Goal: Task Accomplishment & Management: Complete application form

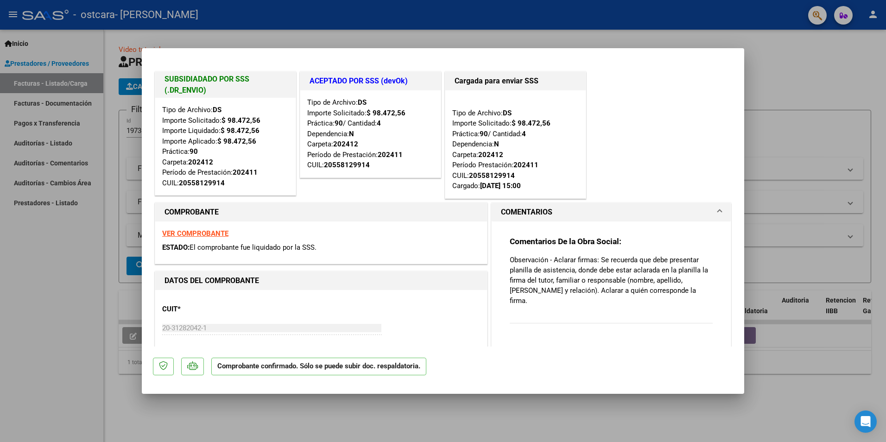
type input "$ 0,00"
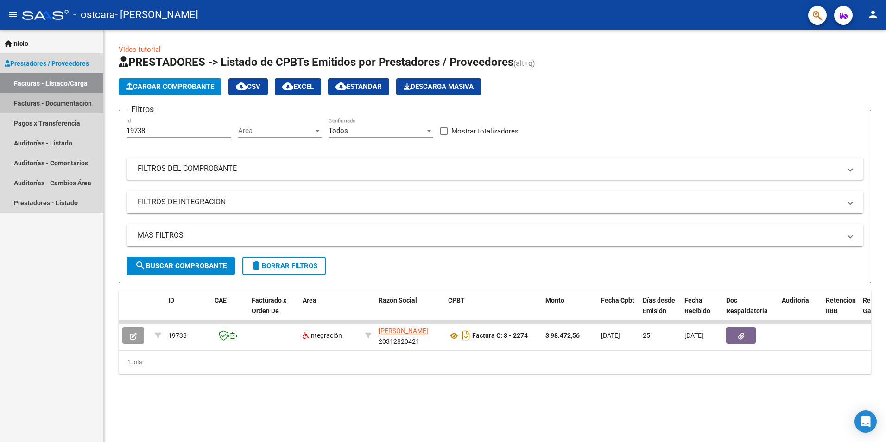
click at [42, 101] on link "Facturas - Documentación" at bounding box center [51, 103] width 103 height 20
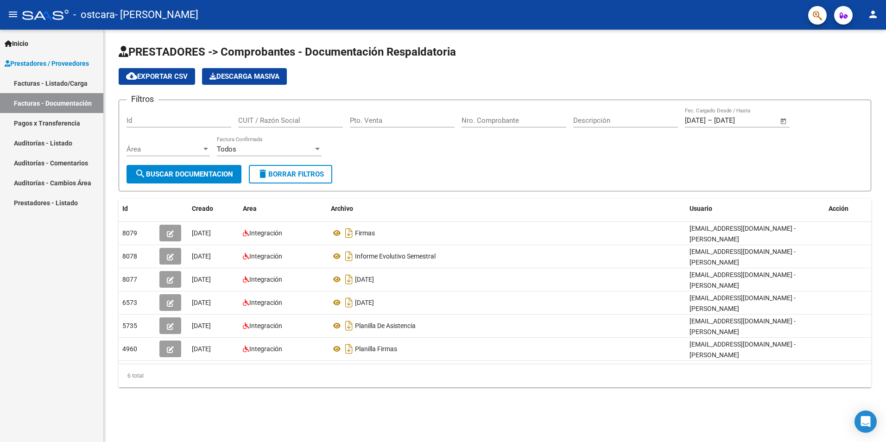
click at [42, 80] on link "Facturas - Listado/Carga" at bounding box center [51, 83] width 103 height 20
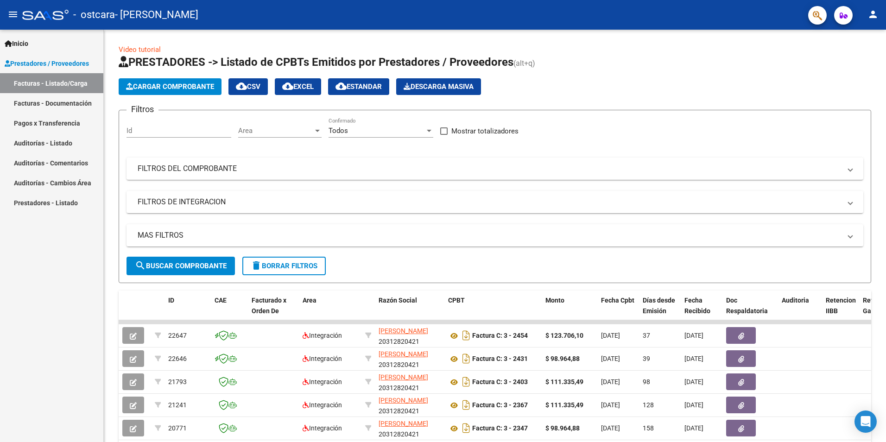
click at [42, 60] on span "Prestadores / Proveedores" at bounding box center [47, 63] width 84 height 10
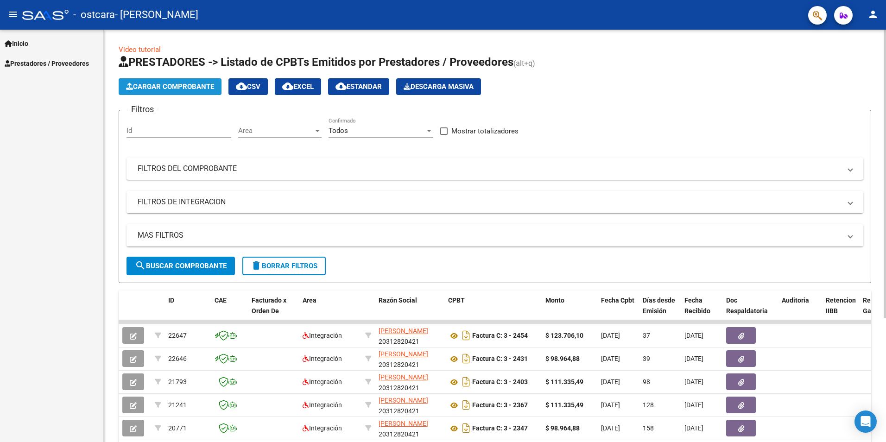
click at [164, 90] on span "Cargar Comprobante" at bounding box center [170, 86] width 88 height 8
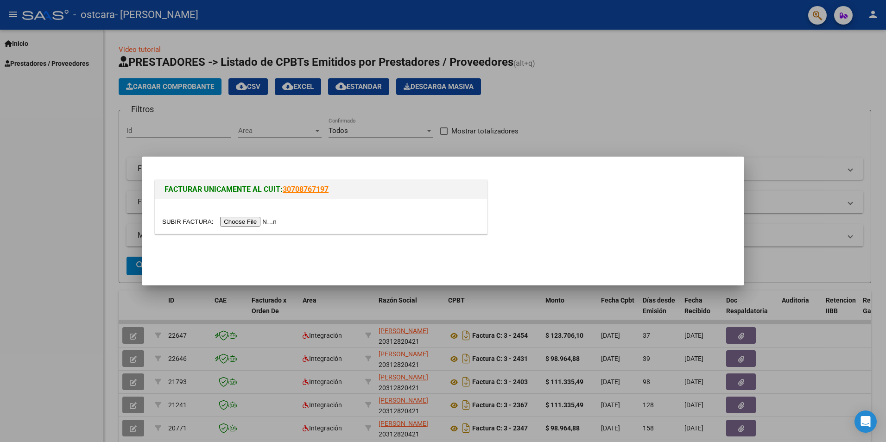
click at [241, 223] on input "file" at bounding box center [220, 222] width 117 height 10
click at [248, 221] on input "file" at bounding box center [220, 222] width 117 height 10
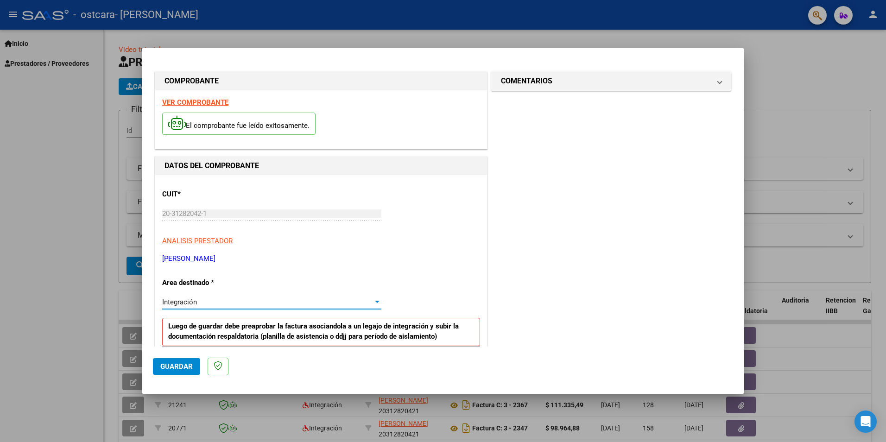
click at [243, 303] on div "Integración" at bounding box center [267, 302] width 211 height 8
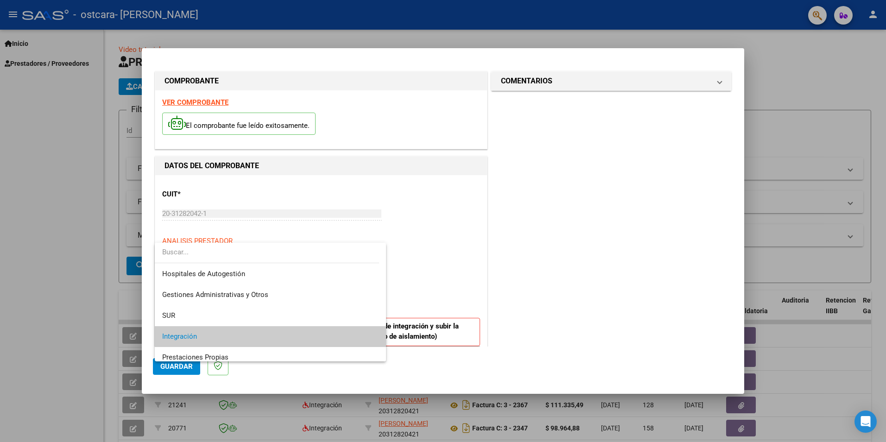
scroll to position [35, 0]
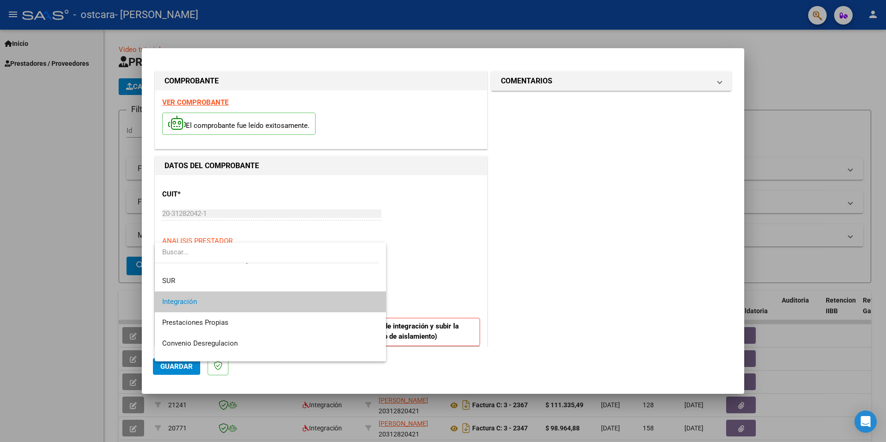
click at [253, 303] on span "Integración" at bounding box center [270, 301] width 216 height 21
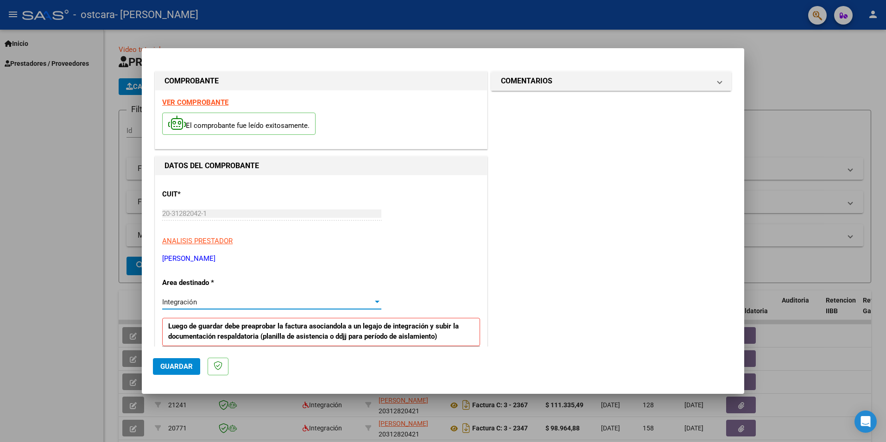
scroll to position [201, 0]
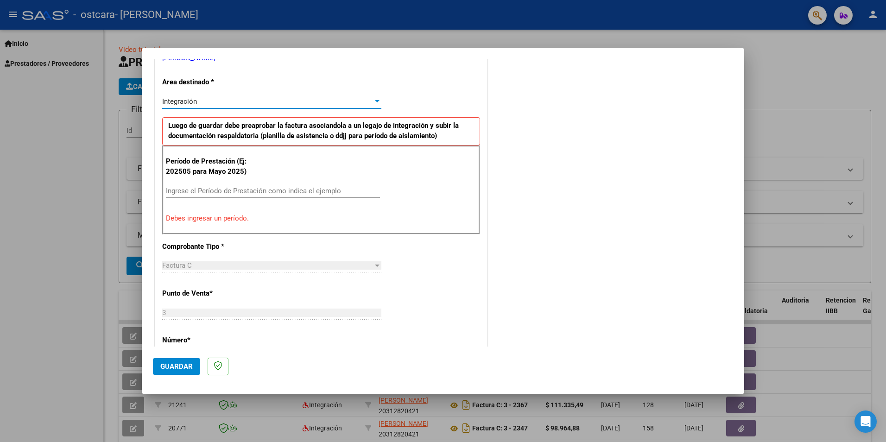
click at [191, 193] on input "Ingrese el Período de Prestación como indica el ejemplo" at bounding box center [273, 191] width 214 height 8
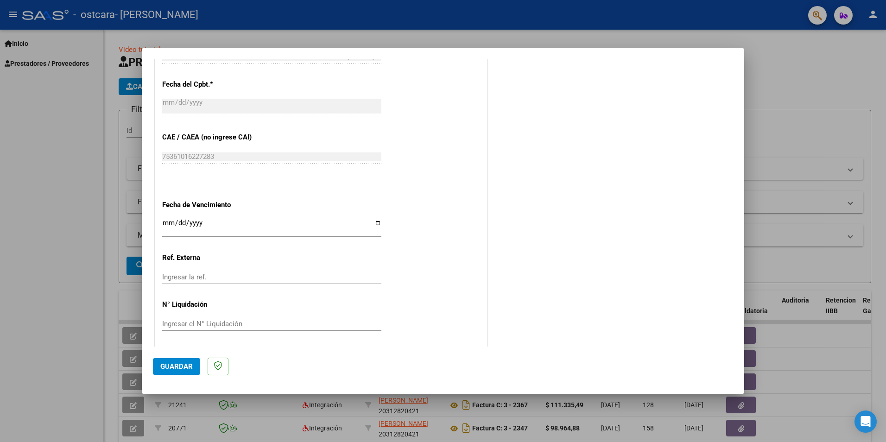
scroll to position [528, 0]
type input "202508"
click at [376, 220] on input "Ingresar la fecha" at bounding box center [271, 224] width 219 height 15
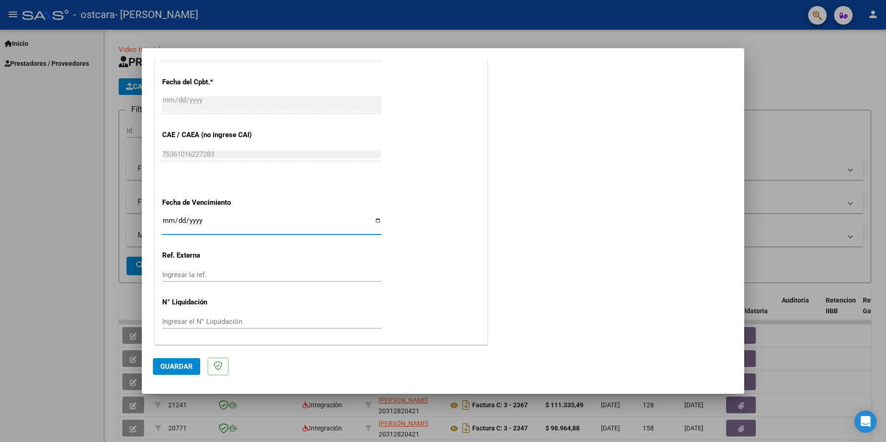
type input "[DATE]"
click at [265, 277] on input "Ingresar la ref." at bounding box center [271, 275] width 219 height 8
click at [196, 277] on input "Ingresar la ref." at bounding box center [271, 275] width 219 height 8
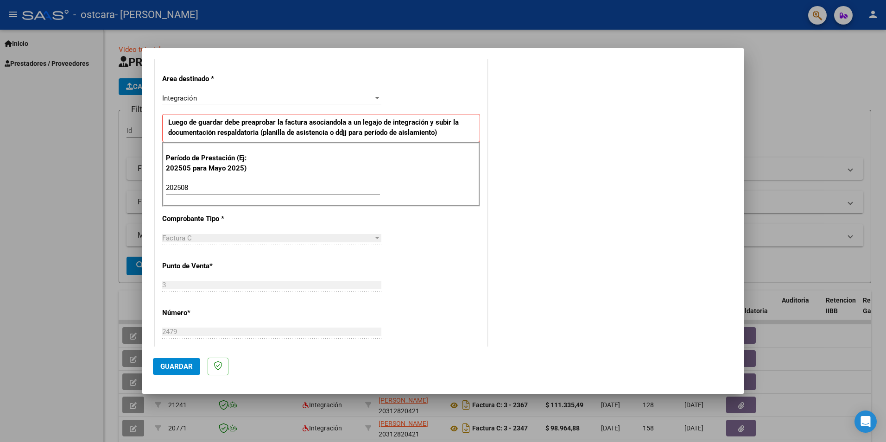
scroll to position [402, 0]
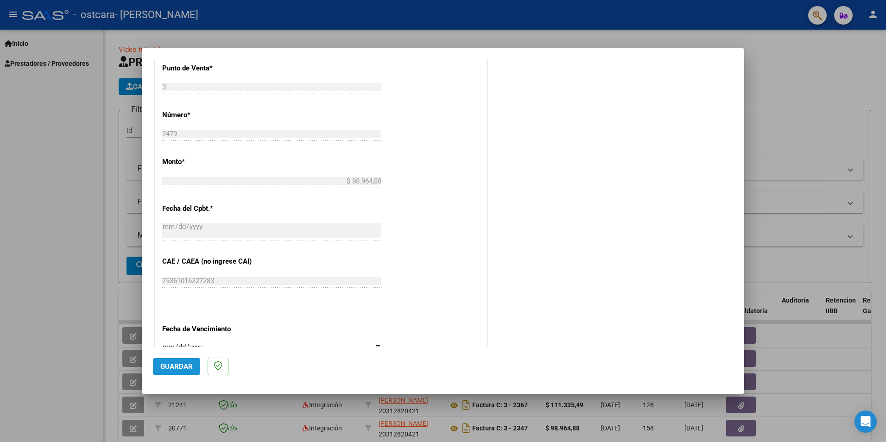
click at [170, 367] on span "Guardar" at bounding box center [176, 366] width 32 height 8
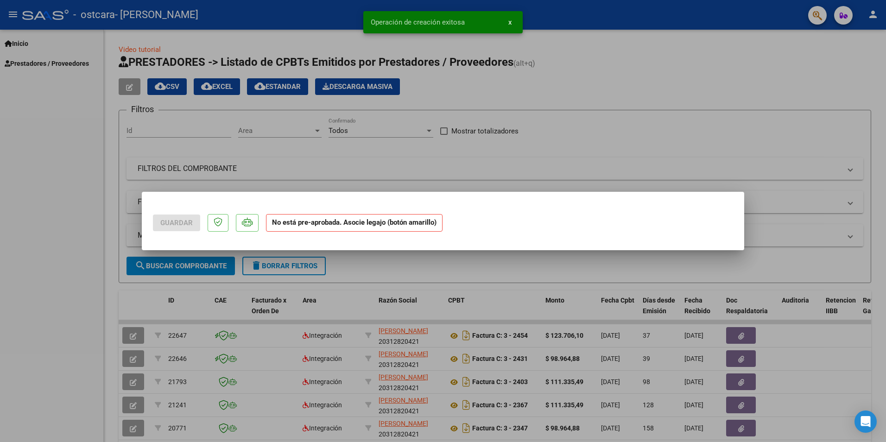
scroll to position [0, 0]
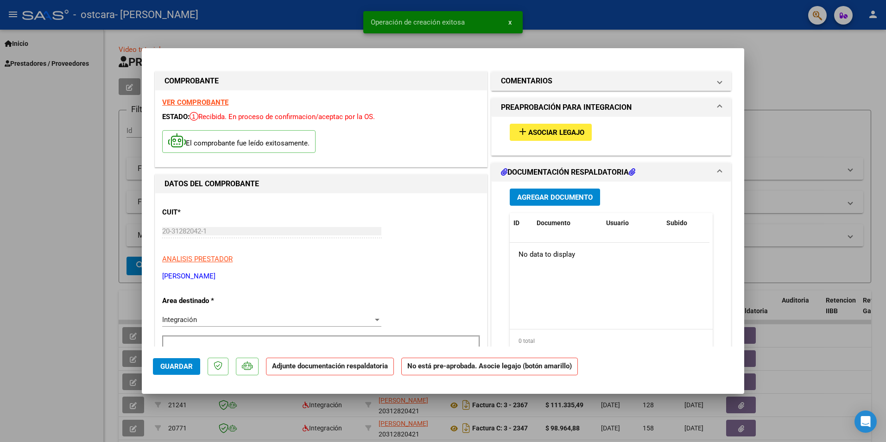
click at [535, 133] on span "Asociar Legajo" at bounding box center [556, 132] width 56 height 8
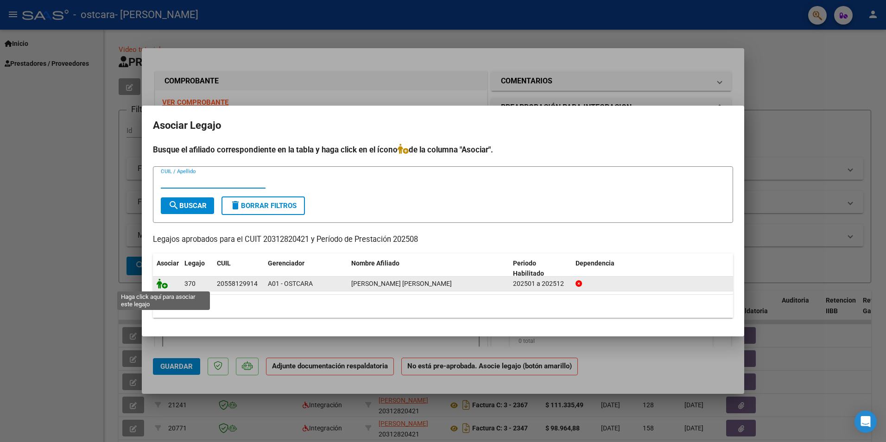
click at [164, 287] on icon at bounding box center [162, 283] width 11 height 10
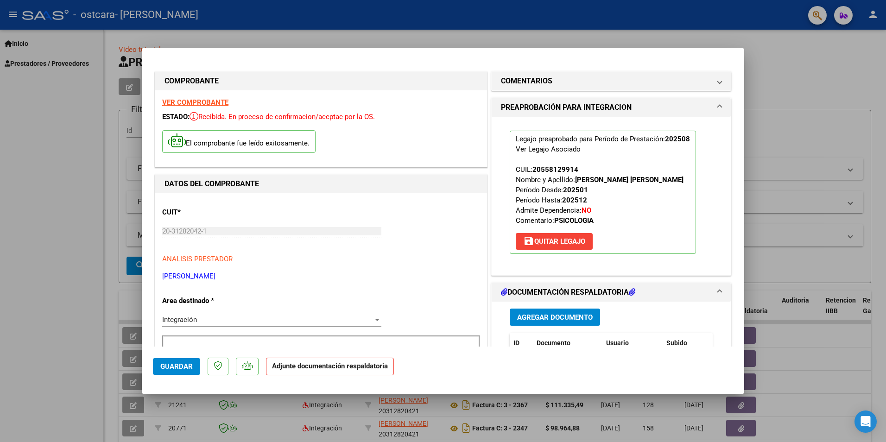
click at [562, 315] on span "Agregar Documento" at bounding box center [555, 317] width 76 height 8
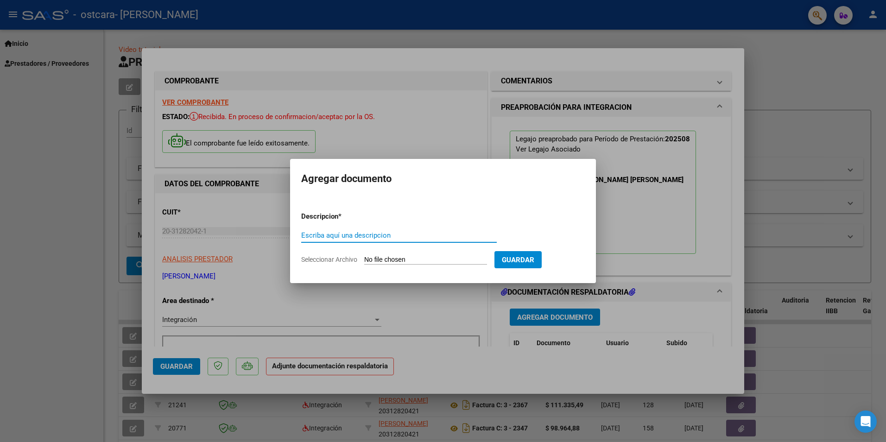
click at [375, 234] on input "Escriba aquí una descripcion" at bounding box center [398, 235] width 195 height 8
type input "[GEOGRAPHIC_DATA] [DATE]"
click at [412, 260] on input "Seleccionar Archivo" at bounding box center [425, 260] width 123 height 9
type input "C:\fakepath\[PERSON_NAME] [DATE].pdf"
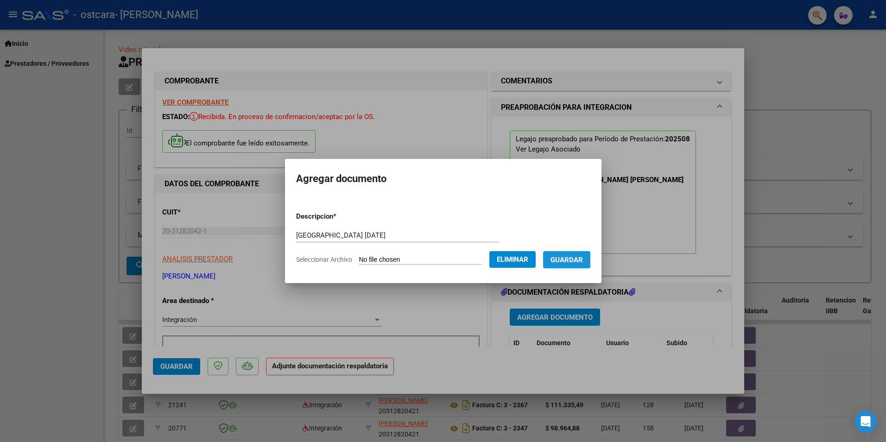
click at [566, 260] on span "Guardar" at bounding box center [566, 260] width 32 height 8
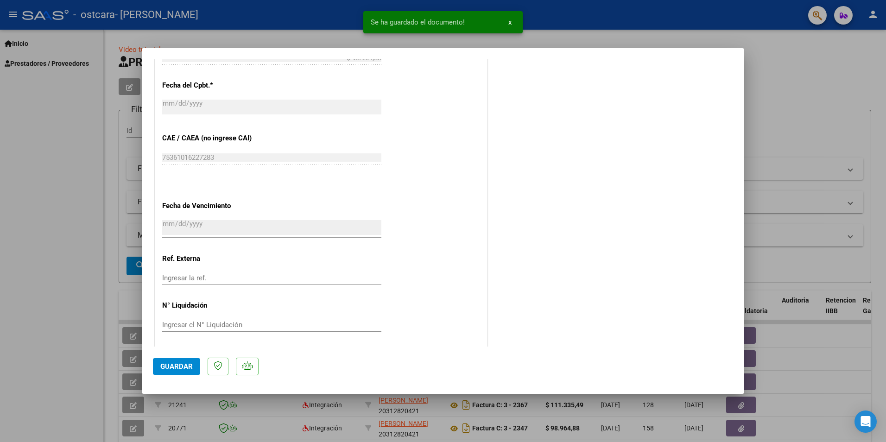
scroll to position [542, 0]
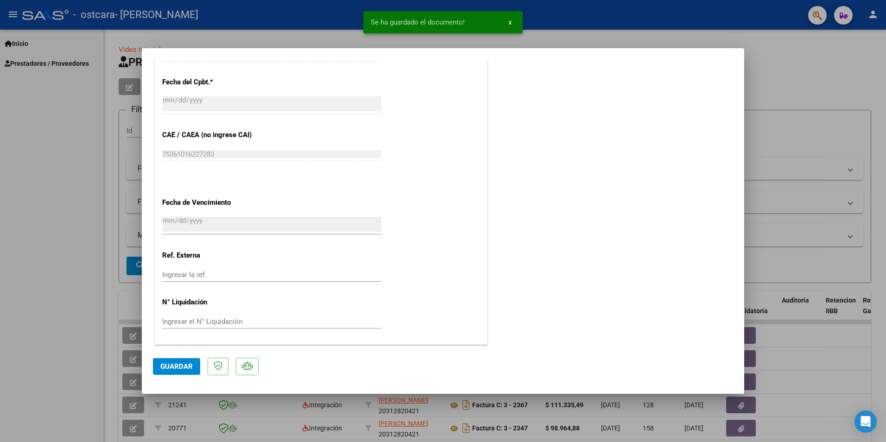
click at [190, 275] on input "Ingresar la ref." at bounding box center [271, 275] width 219 height 8
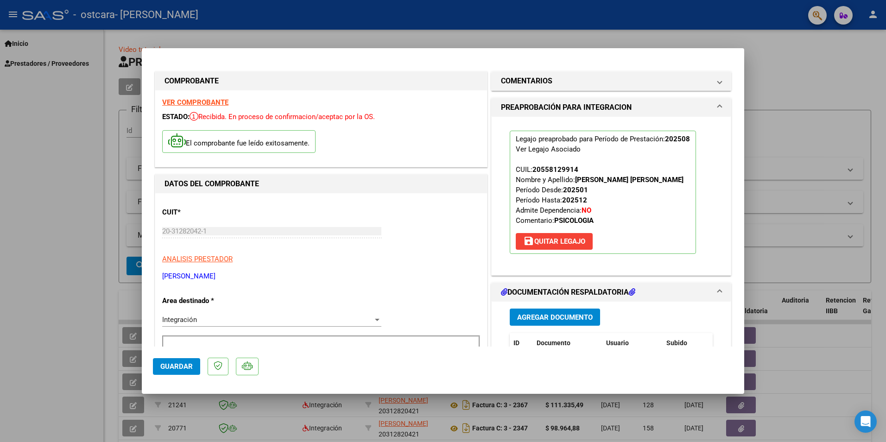
scroll to position [402, 0]
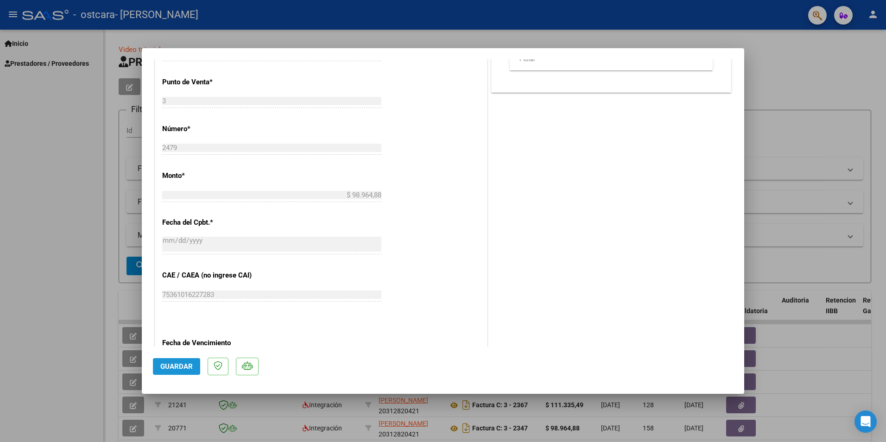
click at [170, 362] on span "Guardar" at bounding box center [176, 366] width 32 height 8
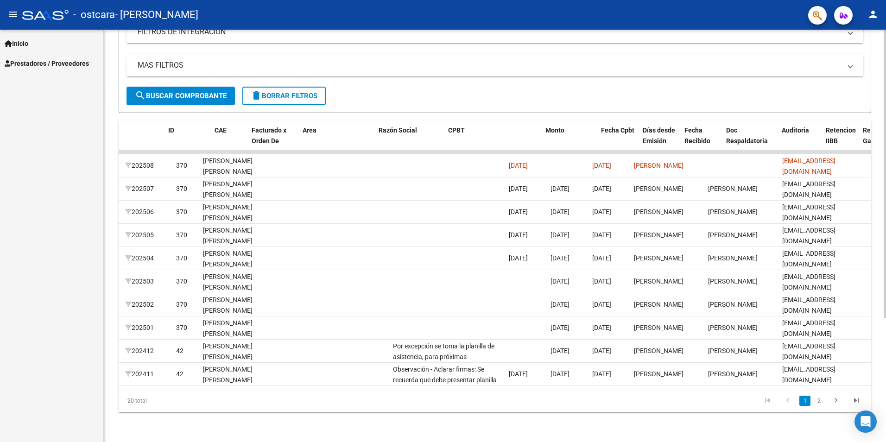
scroll to position [0, 0]
